Goal: Information Seeking & Learning: Learn about a topic

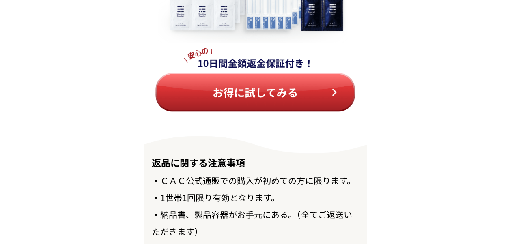
scroll to position [9299, 0]
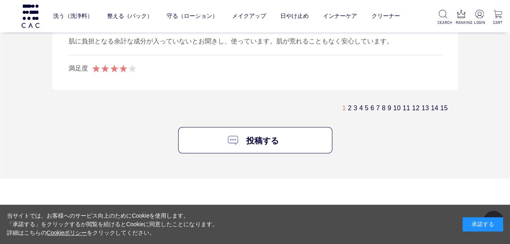
scroll to position [5279, 0]
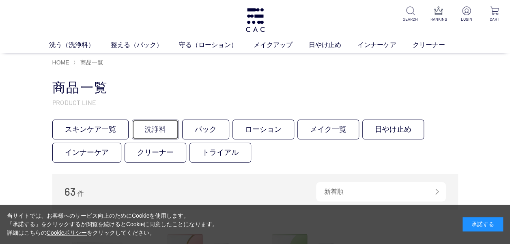
click at [157, 134] on link "洗浄料" at bounding box center [155, 130] width 47 height 20
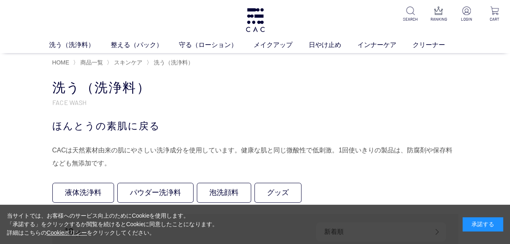
scroll to position [41, 0]
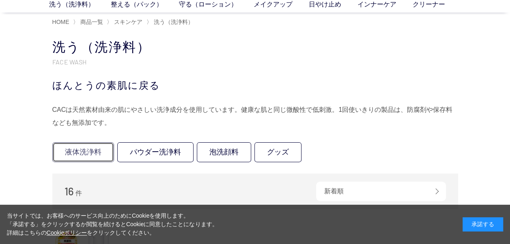
click at [86, 153] on link "液体洗浄料" at bounding box center [83, 153] width 62 height 20
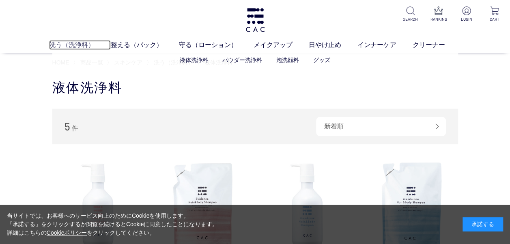
click at [82, 44] on link "洗う（洗浄料）" at bounding box center [80, 45] width 62 height 10
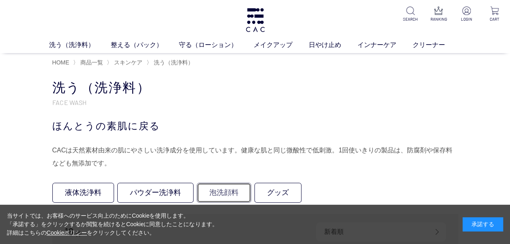
click at [225, 193] on link "泡洗顔料" at bounding box center [224, 193] width 54 height 20
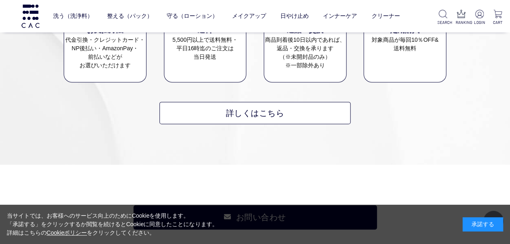
scroll to position [487, 0]
